Goal: Find specific page/section: Find specific page/section

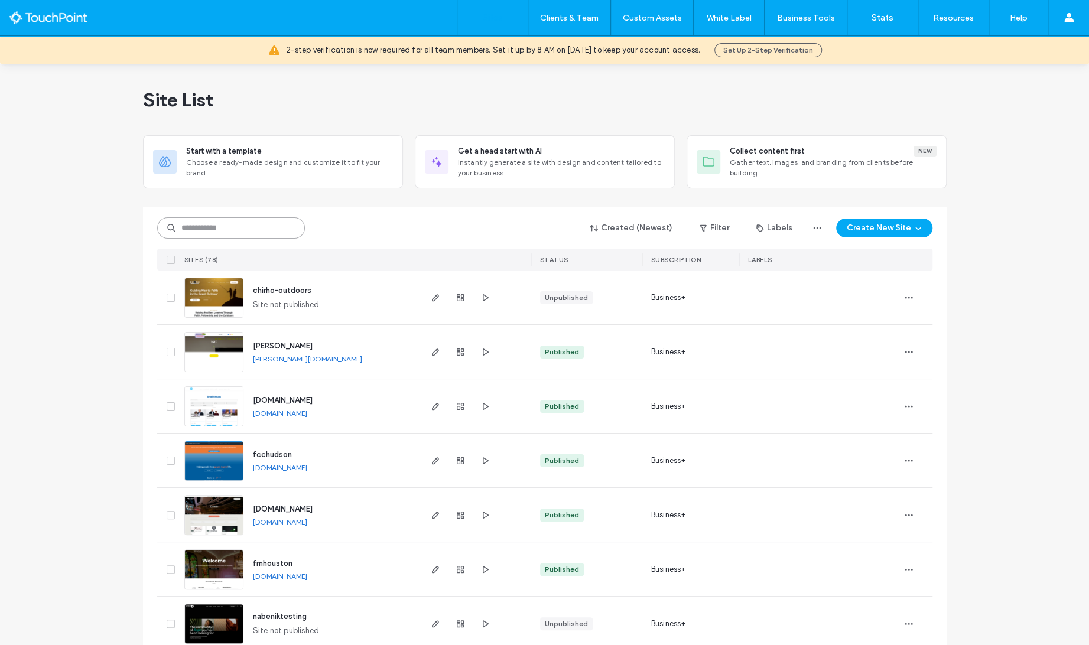
click at [258, 233] on input at bounding box center [231, 227] width 148 height 21
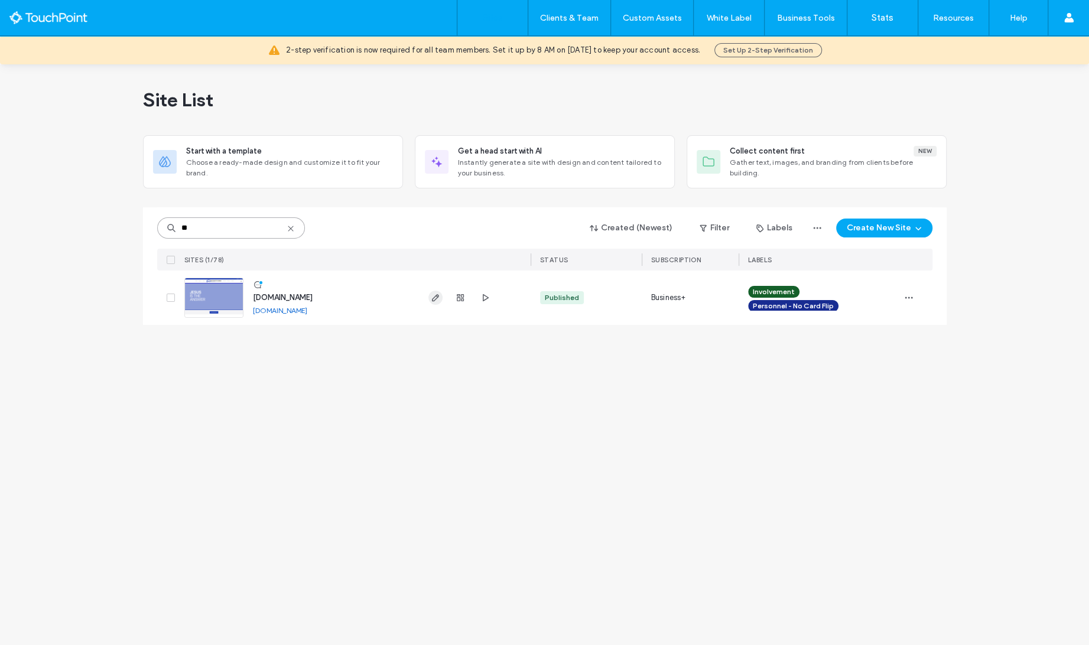
type input "**"
click at [436, 300] on icon "button" at bounding box center [435, 297] width 9 height 9
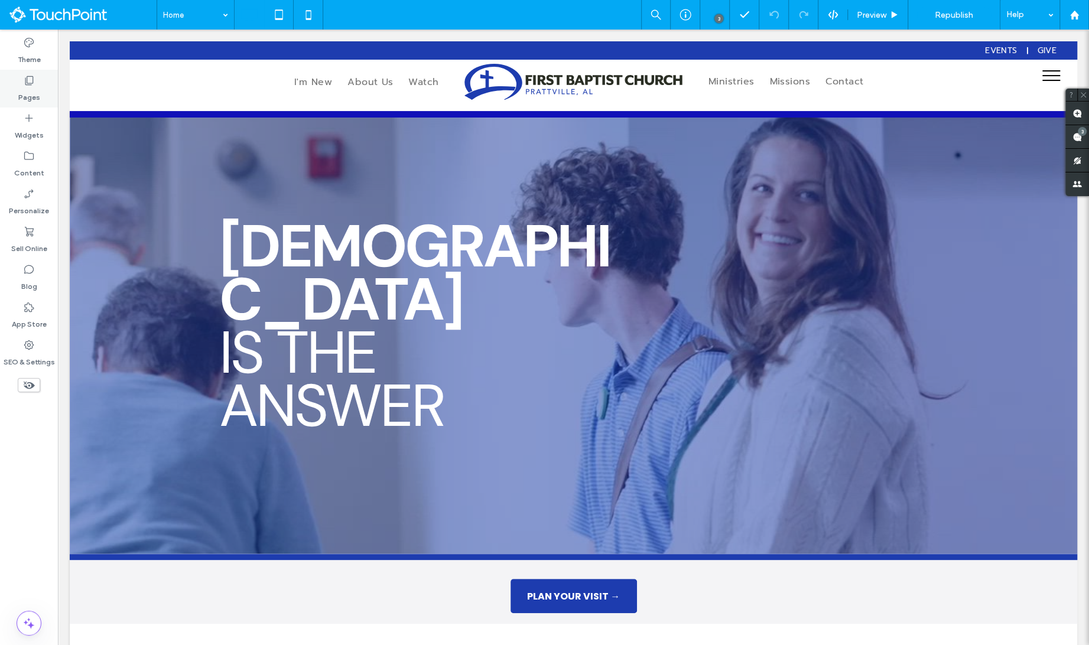
click at [41, 102] on div "Pages" at bounding box center [29, 89] width 58 height 38
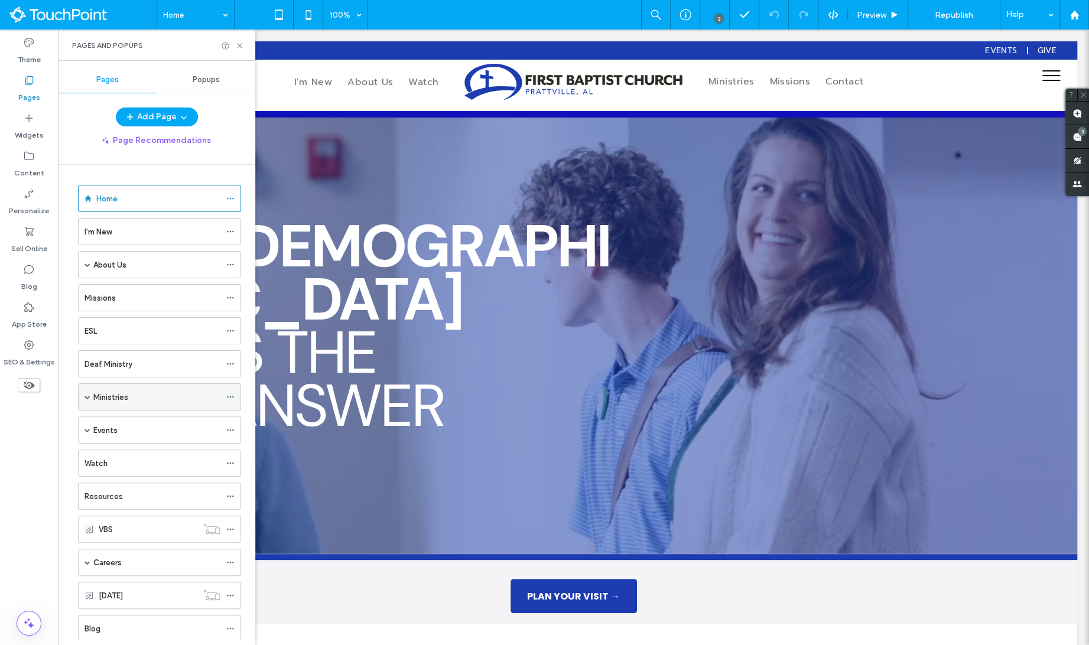
click at [85, 398] on span at bounding box center [88, 397] width 6 height 26
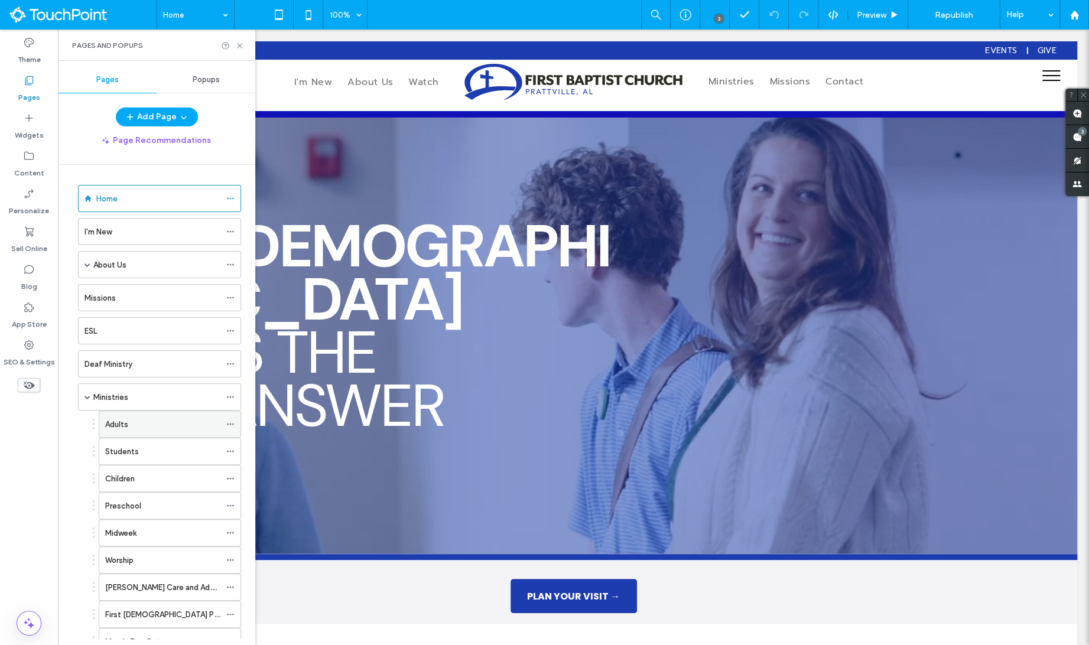
click at [111, 414] on div "Adults" at bounding box center [162, 424] width 115 height 26
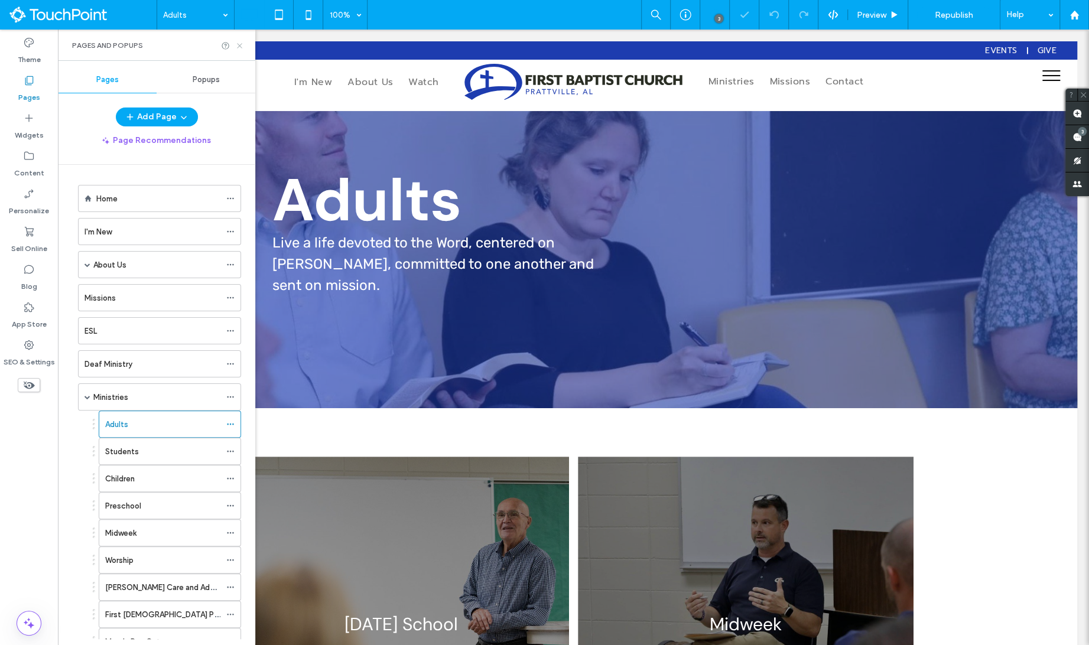
click at [242, 44] on icon at bounding box center [239, 45] width 9 height 9
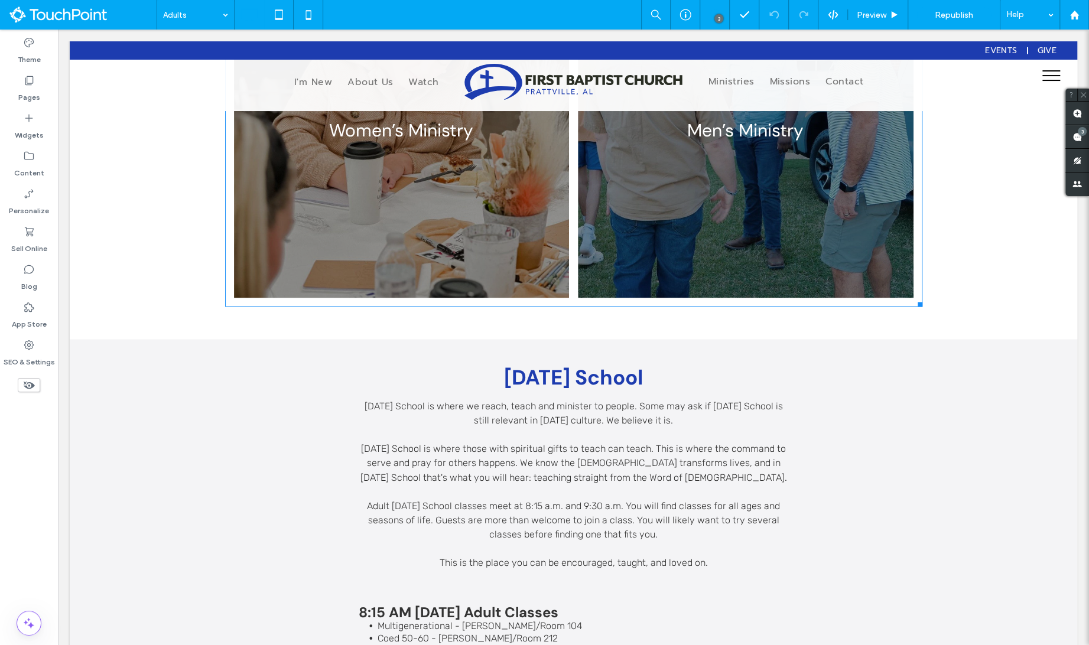
scroll to position [1126, 0]
